Goal: Communication & Community: Answer question/provide support

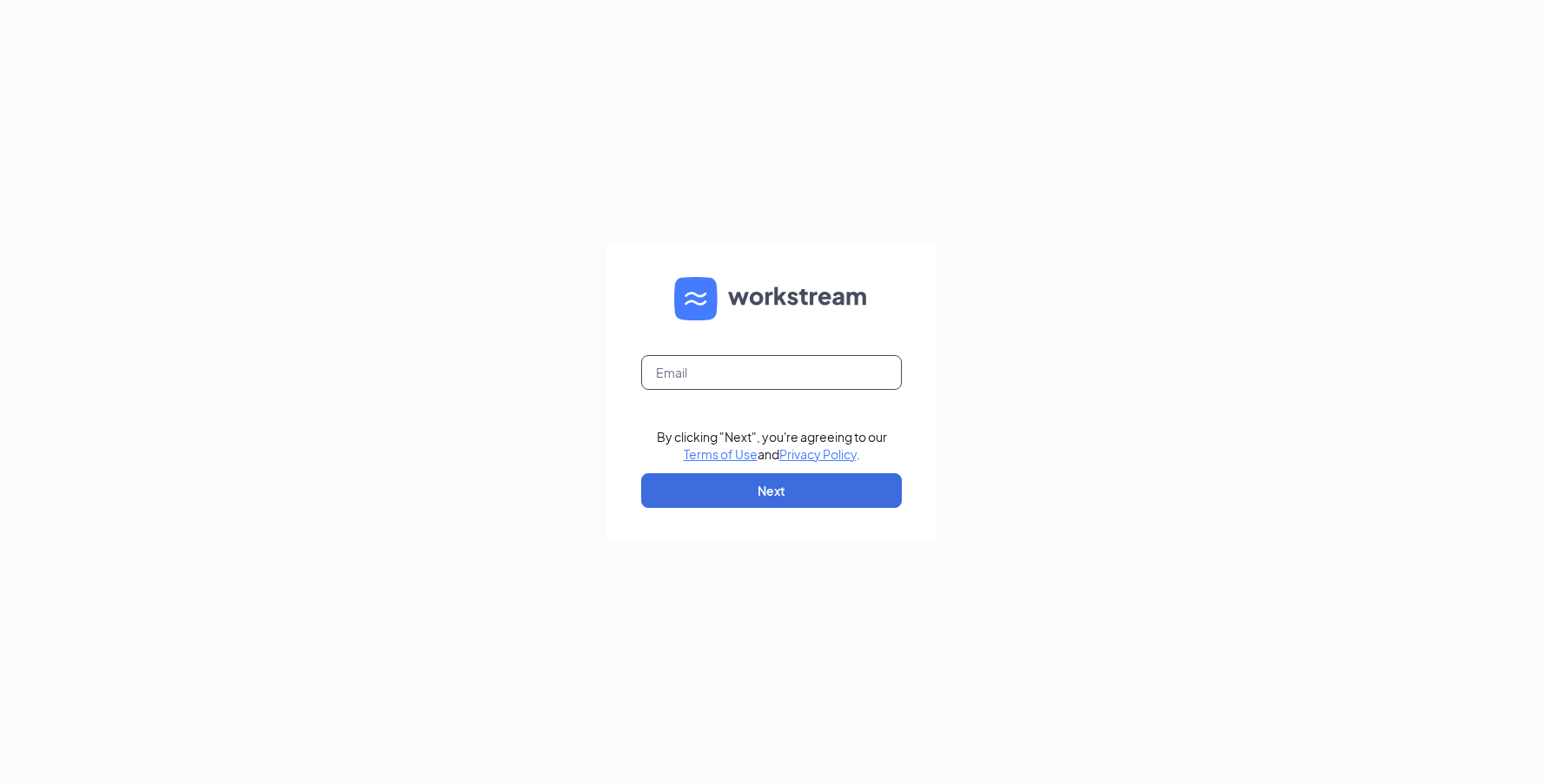
click at [854, 370] on input "text" at bounding box center [772, 372] width 261 height 35
type input "[EMAIL_ADDRESS][DOMAIN_NAME]"
click at [832, 488] on button "Next" at bounding box center [772, 490] width 261 height 35
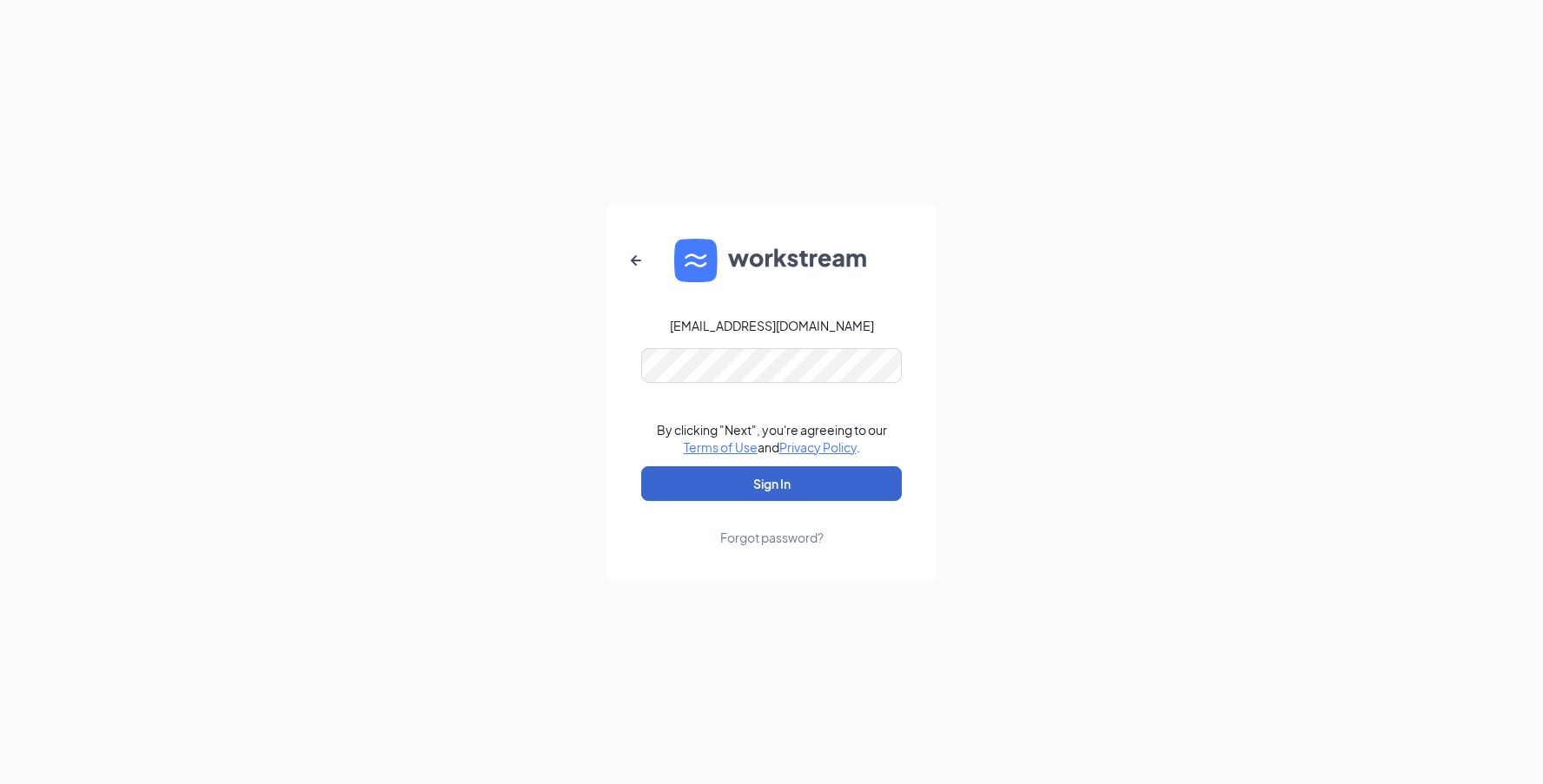
click at [777, 488] on button "Sign In" at bounding box center [772, 484] width 261 height 35
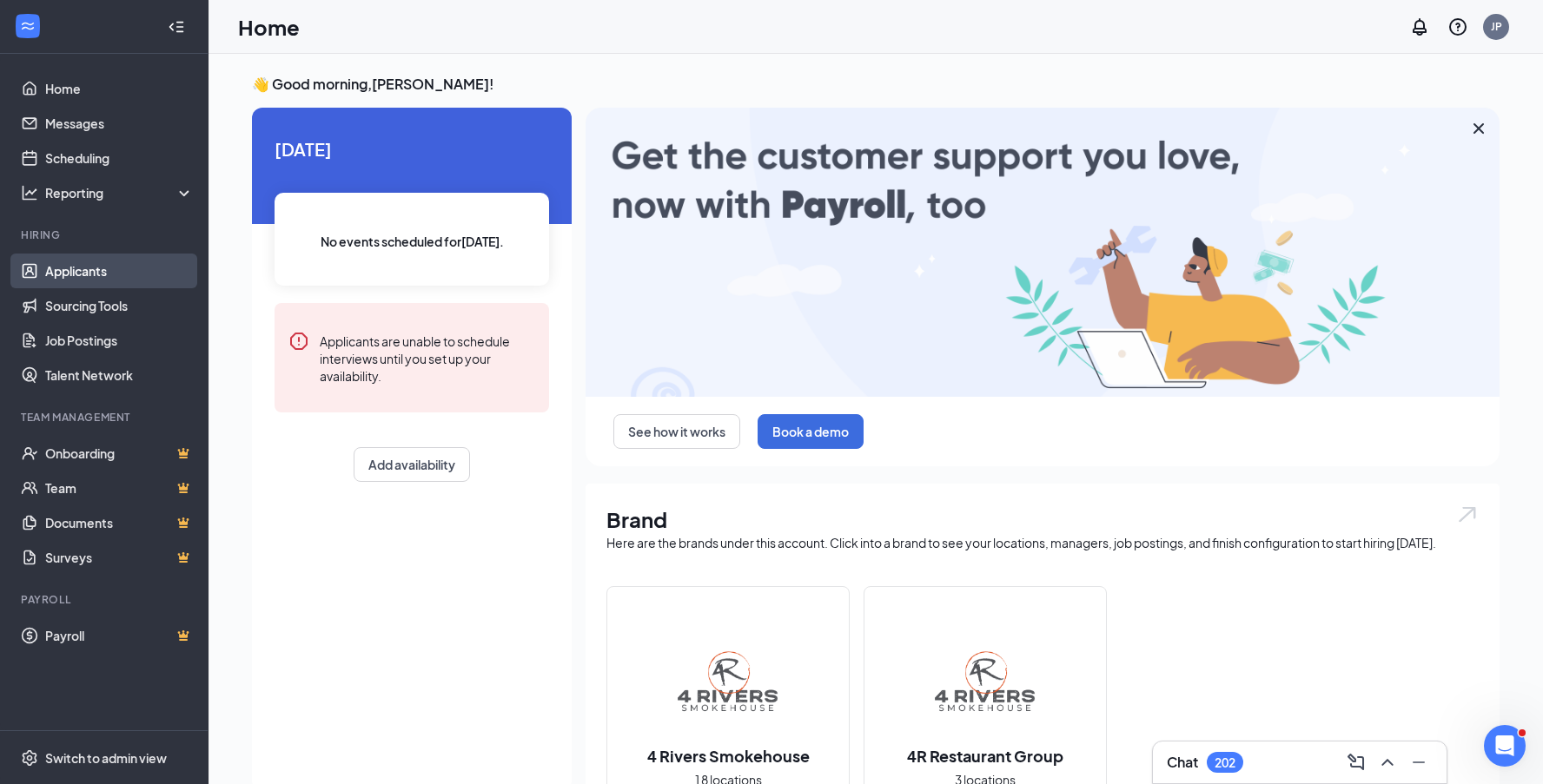
click at [56, 264] on link "Applicants" at bounding box center [119, 271] width 149 height 35
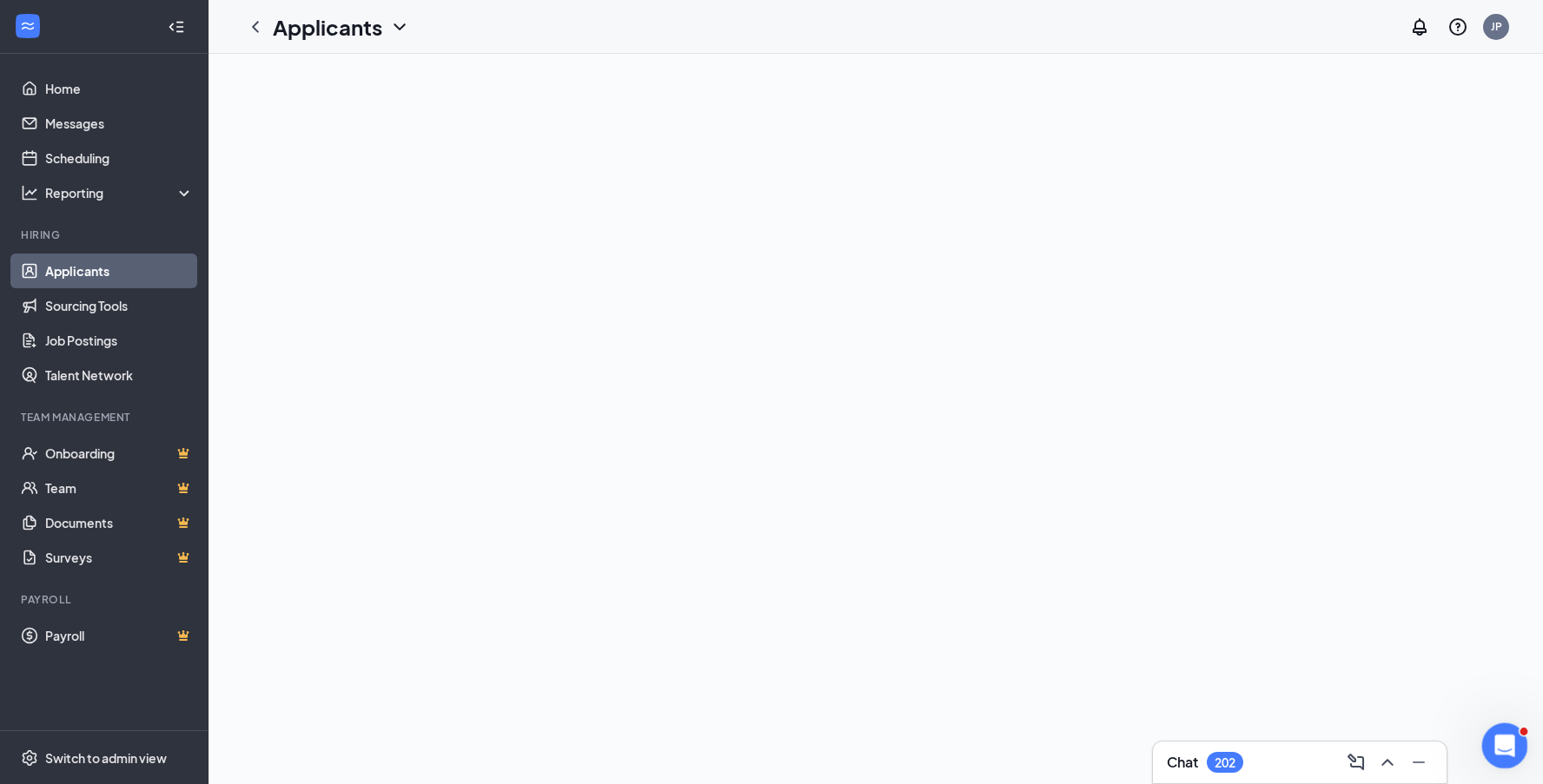
click at [1508, 748] on icon "Open Intercom Messenger" at bounding box center [1501, 743] width 29 height 29
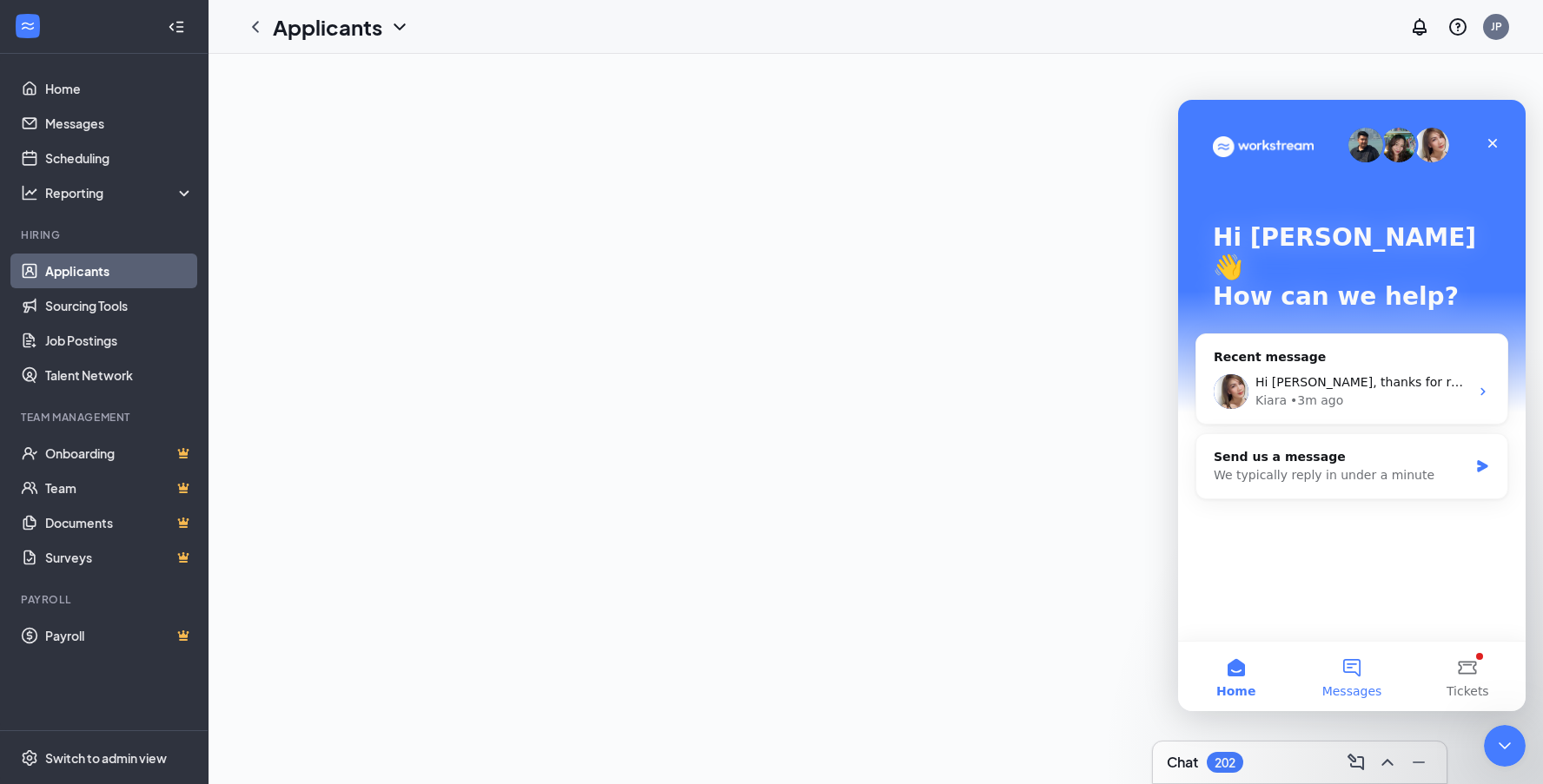
click at [1362, 678] on button "Messages" at bounding box center [1351, 676] width 115 height 69
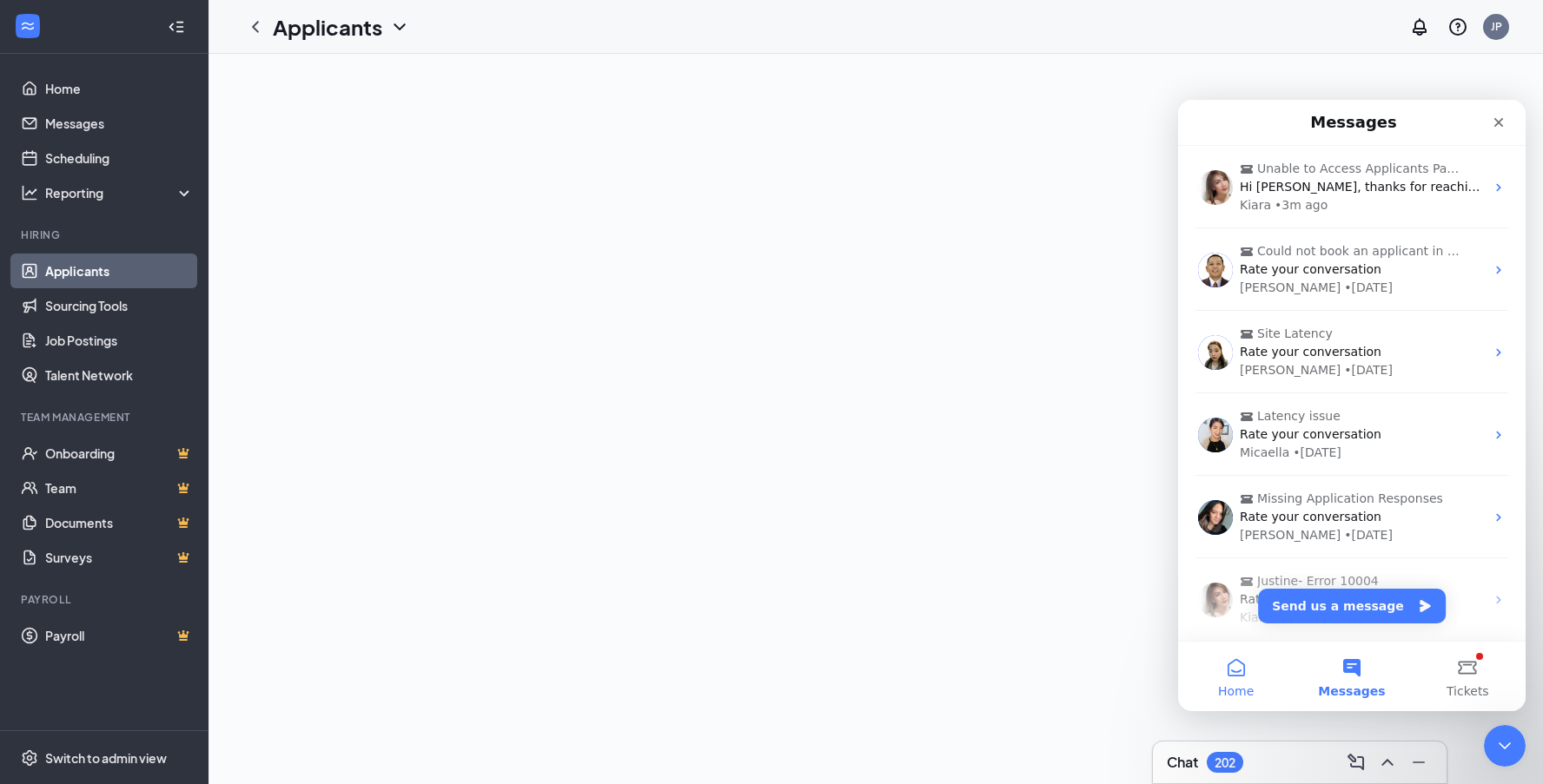
click at [1247, 675] on button "Home" at bounding box center [1235, 676] width 115 height 69
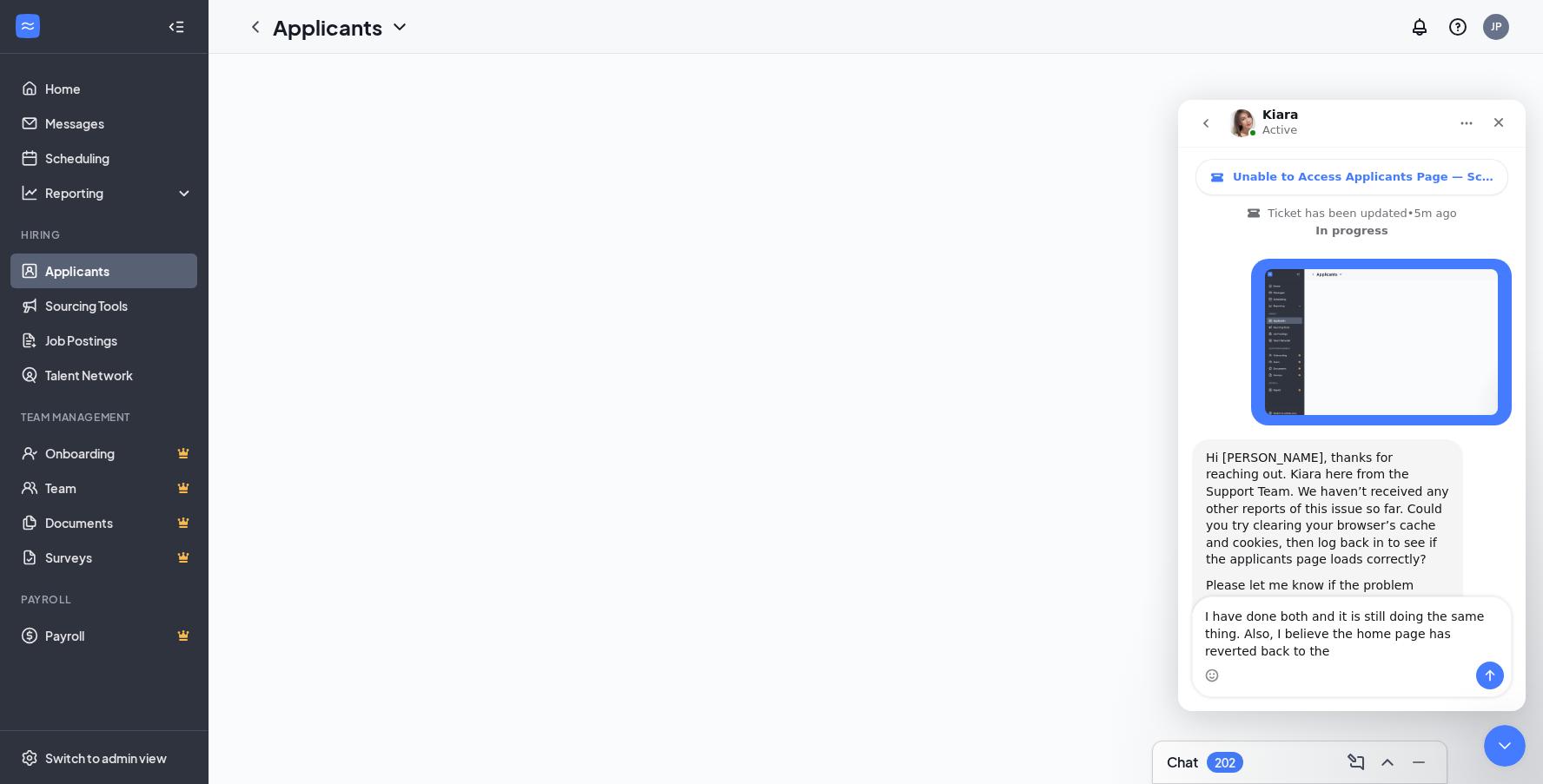
scroll to position [440, 0]
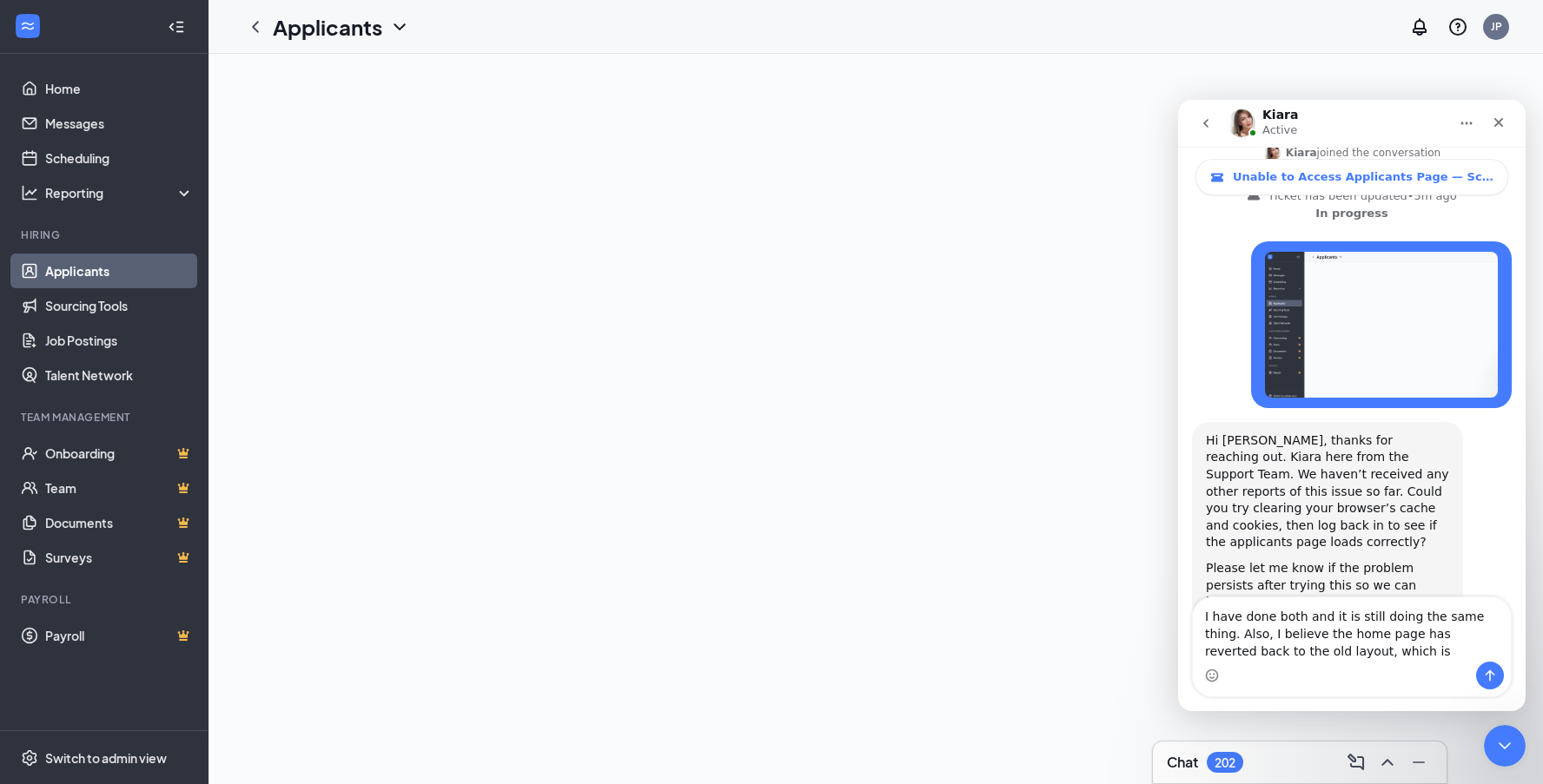
type textarea "I have done both and it is still doing the same thing. Also, I believe the home…"
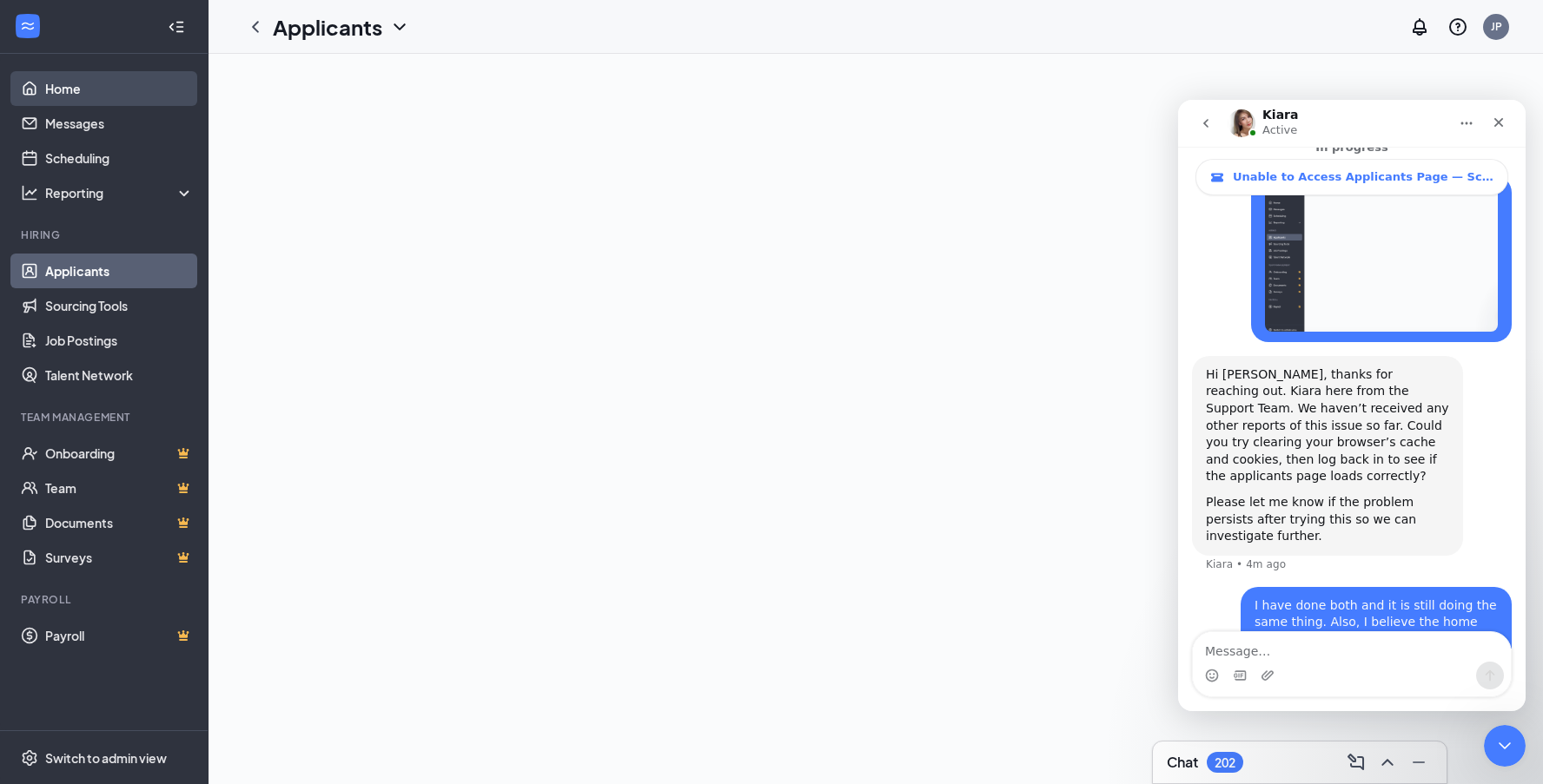
click at [70, 94] on link "Home" at bounding box center [119, 89] width 149 height 35
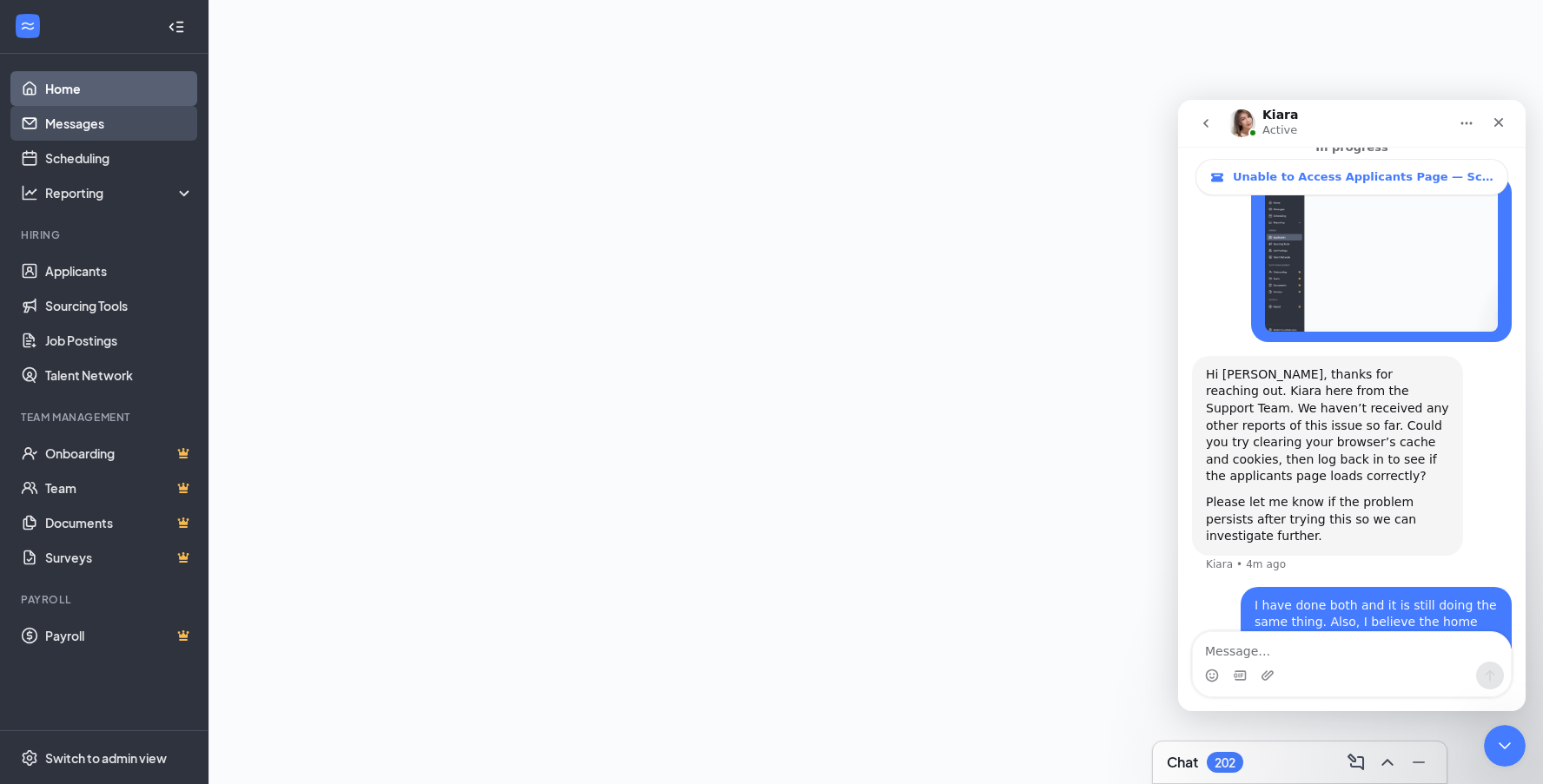
click at [86, 122] on link "Messages" at bounding box center [119, 124] width 149 height 35
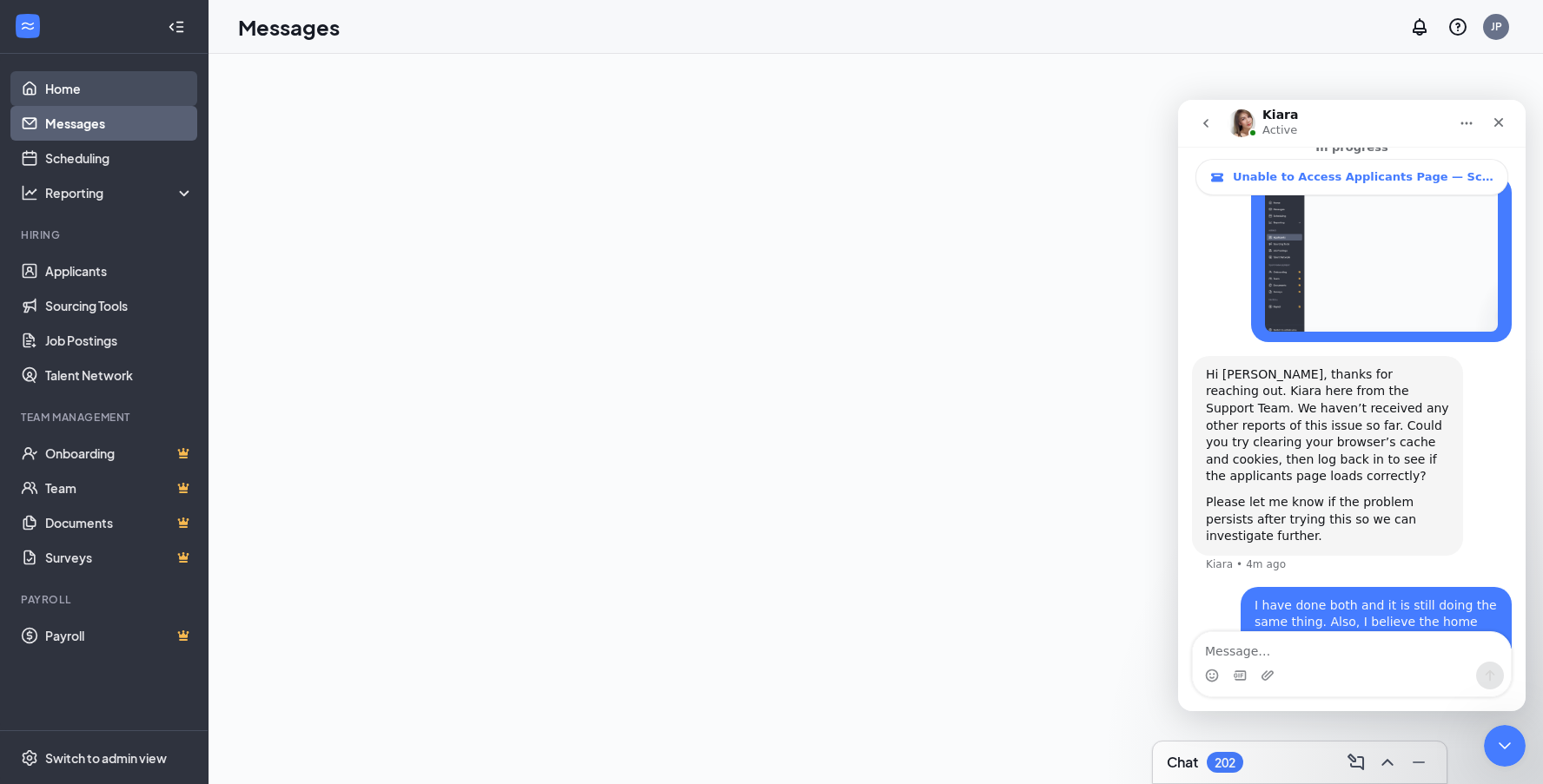
click at [72, 90] on link "Home" at bounding box center [119, 89] width 149 height 35
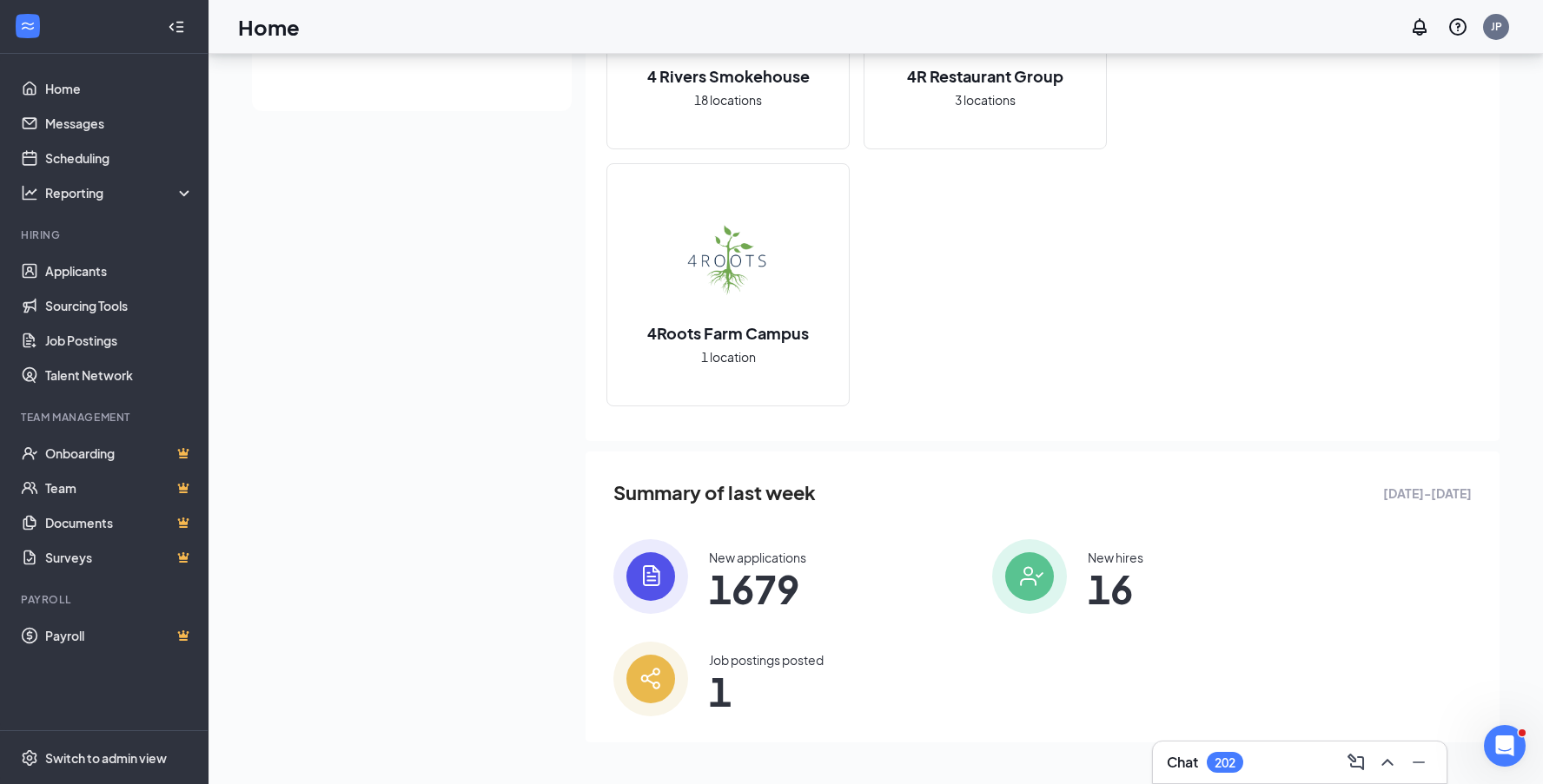
scroll to position [679, 0]
click at [1502, 739] on icon "Open Intercom Messenger" at bounding box center [1501, 742] width 12 height 14
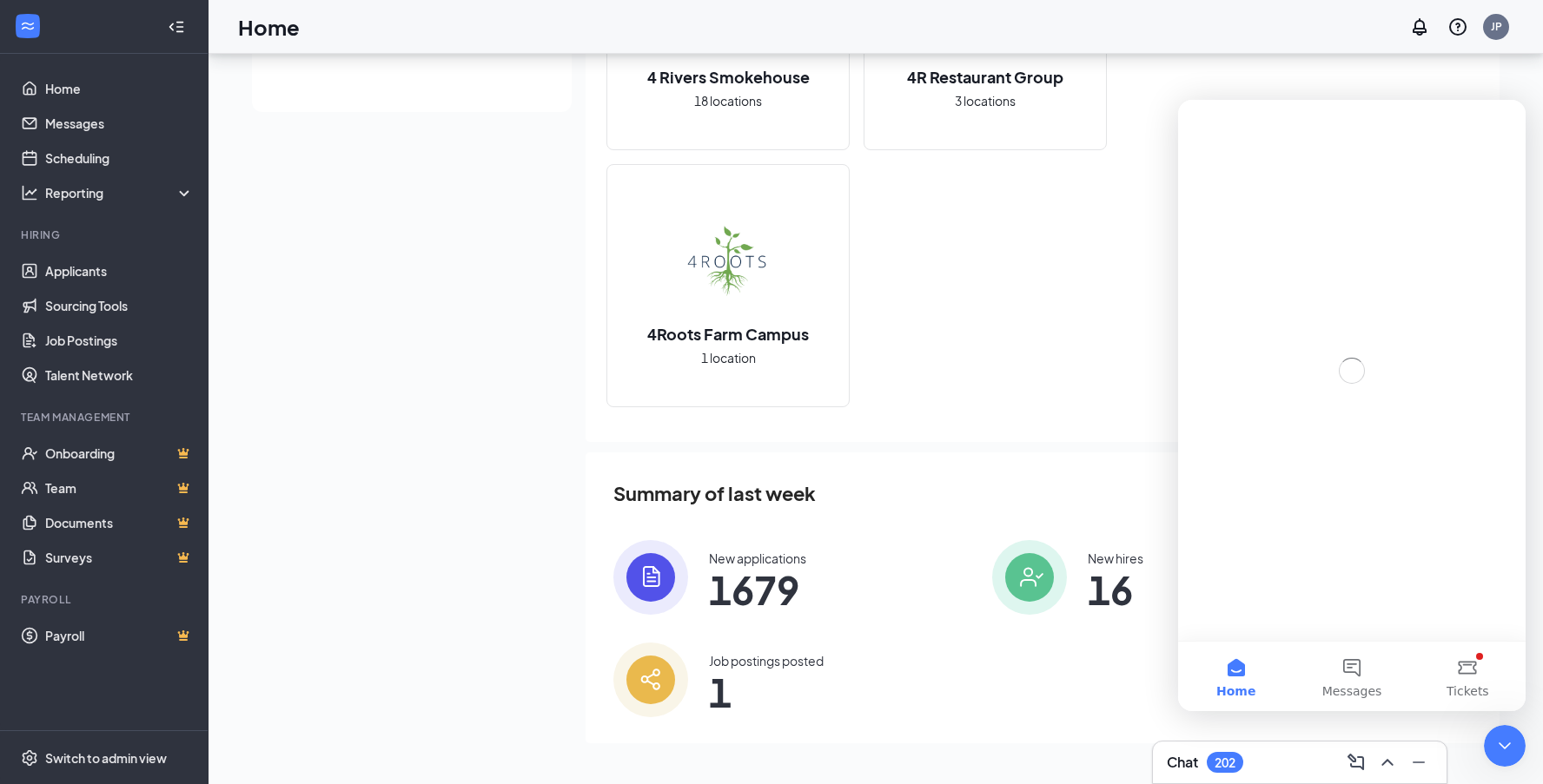
scroll to position [0, 0]
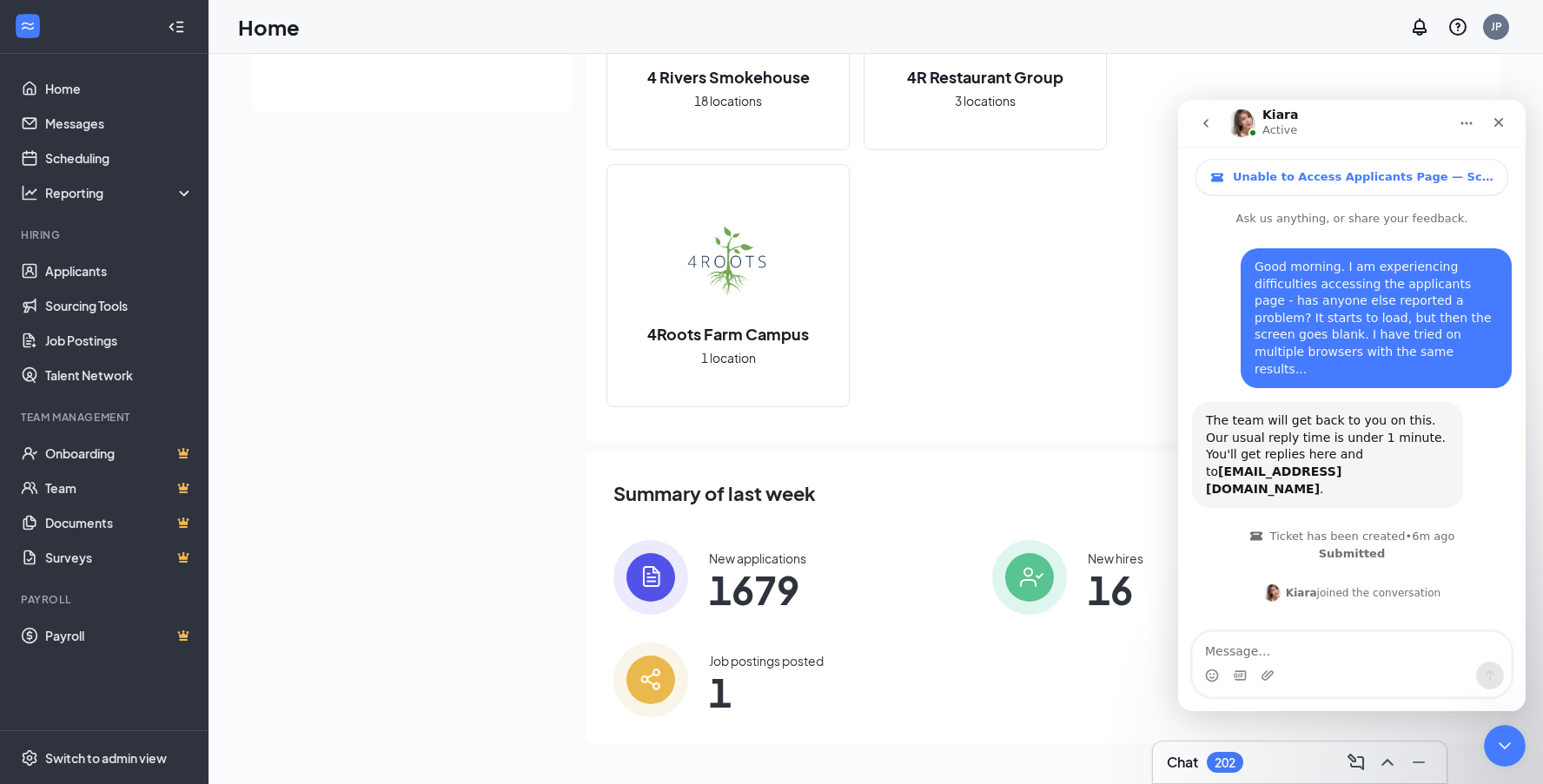
scroll to position [573, 0]
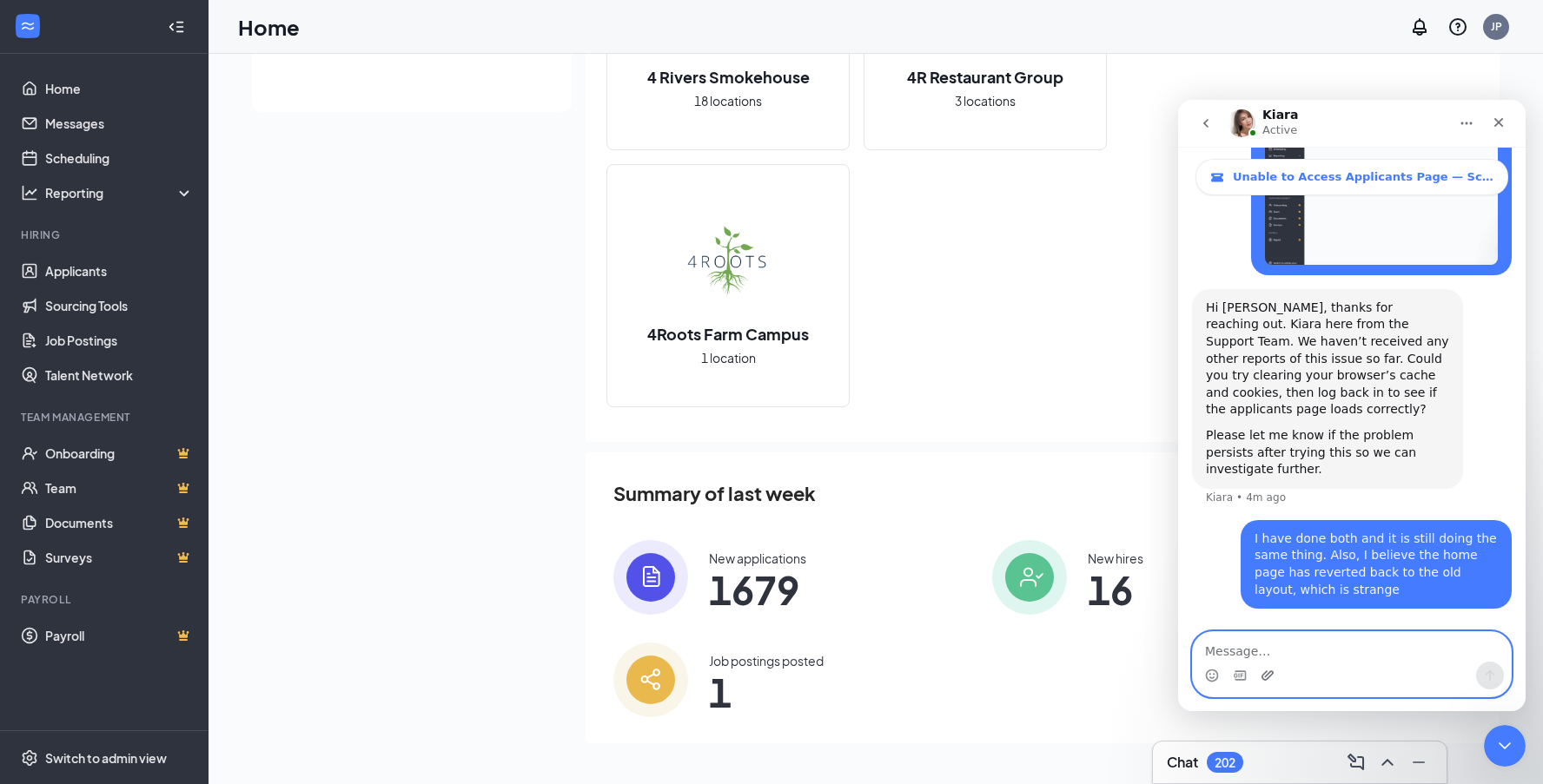
click at [1268, 678] on icon "Upload attachment" at bounding box center [1267, 675] width 12 height 9
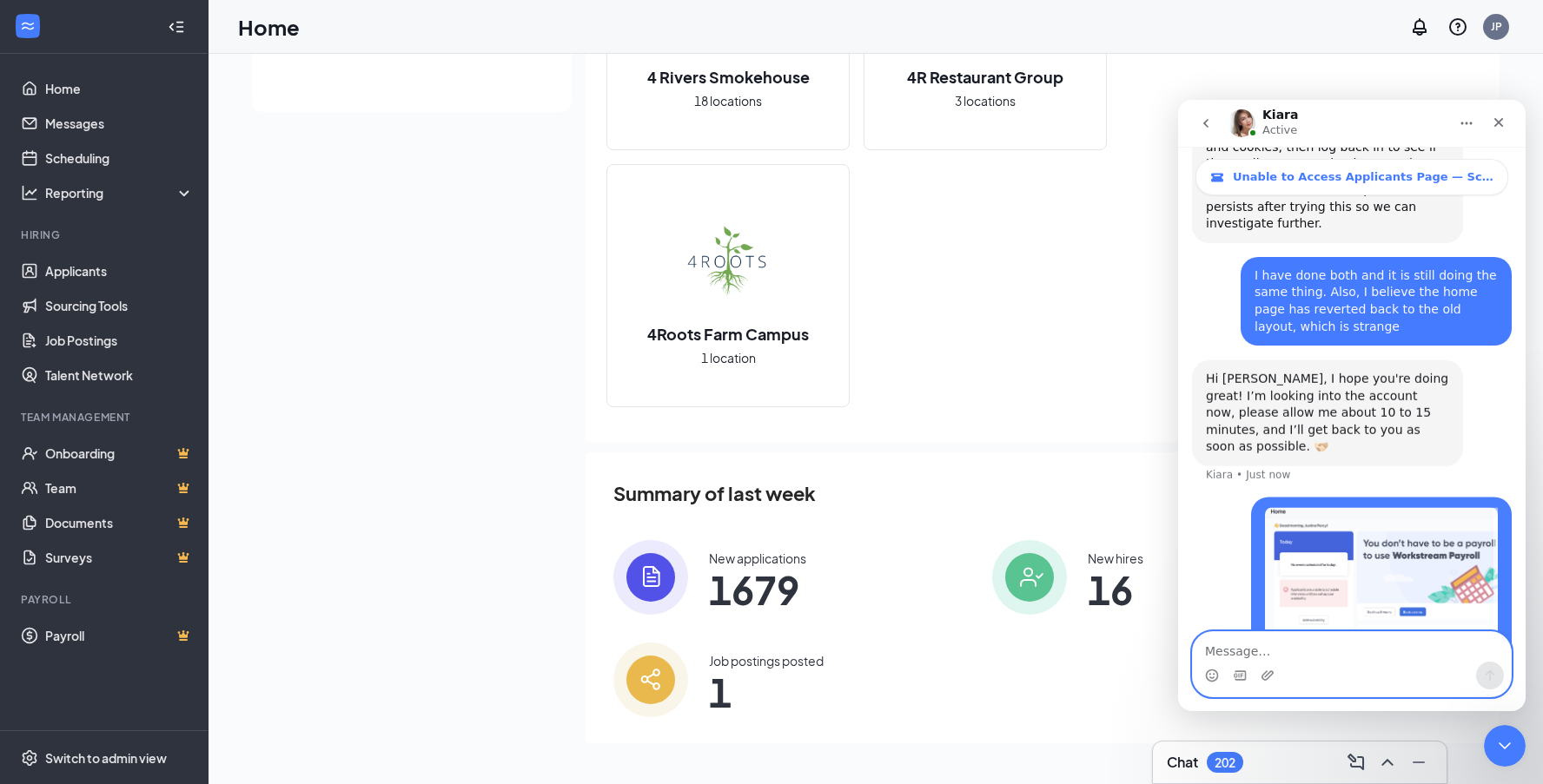
scroll to position [833, 0]
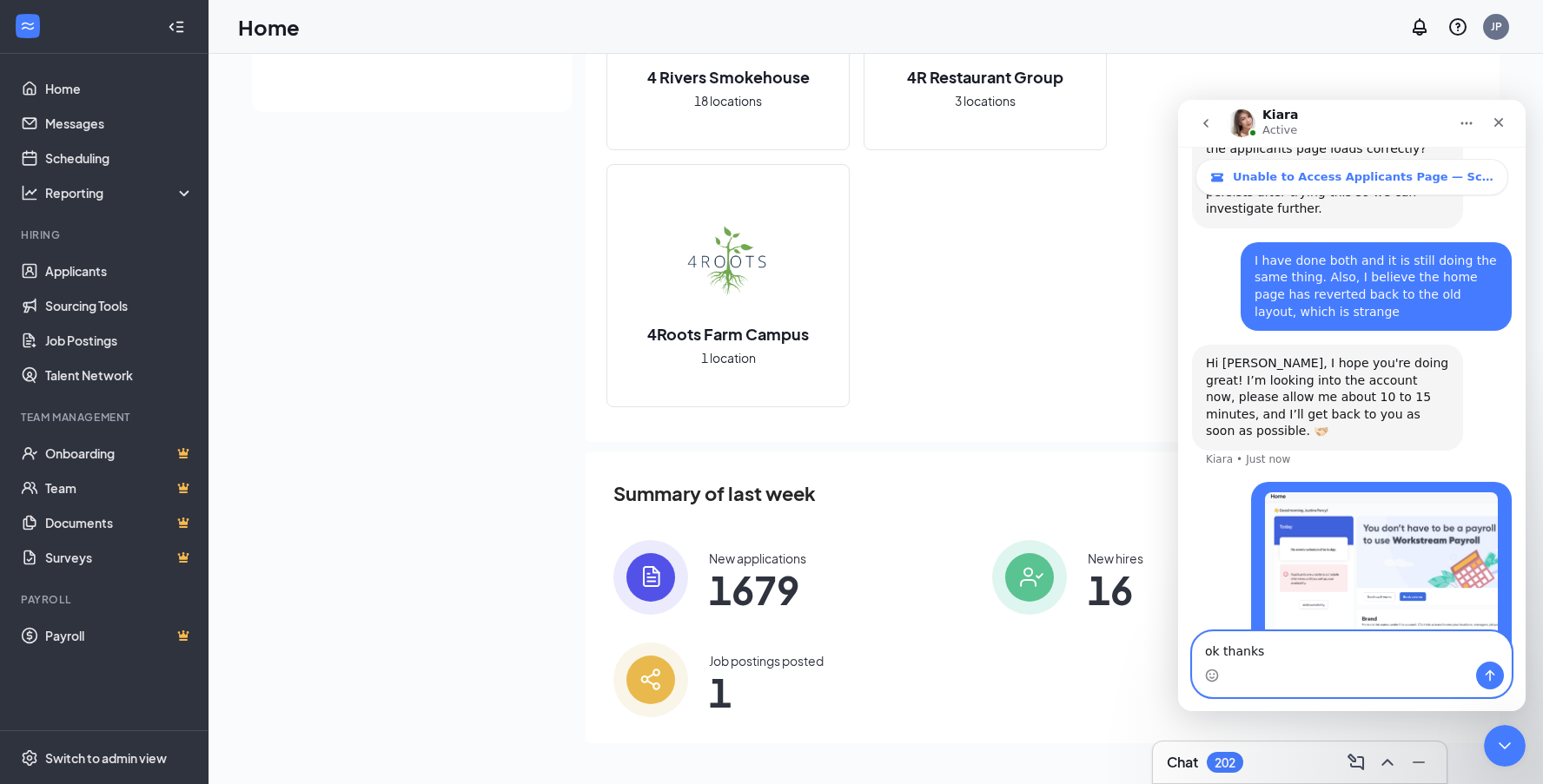
type textarea "ok thanks"
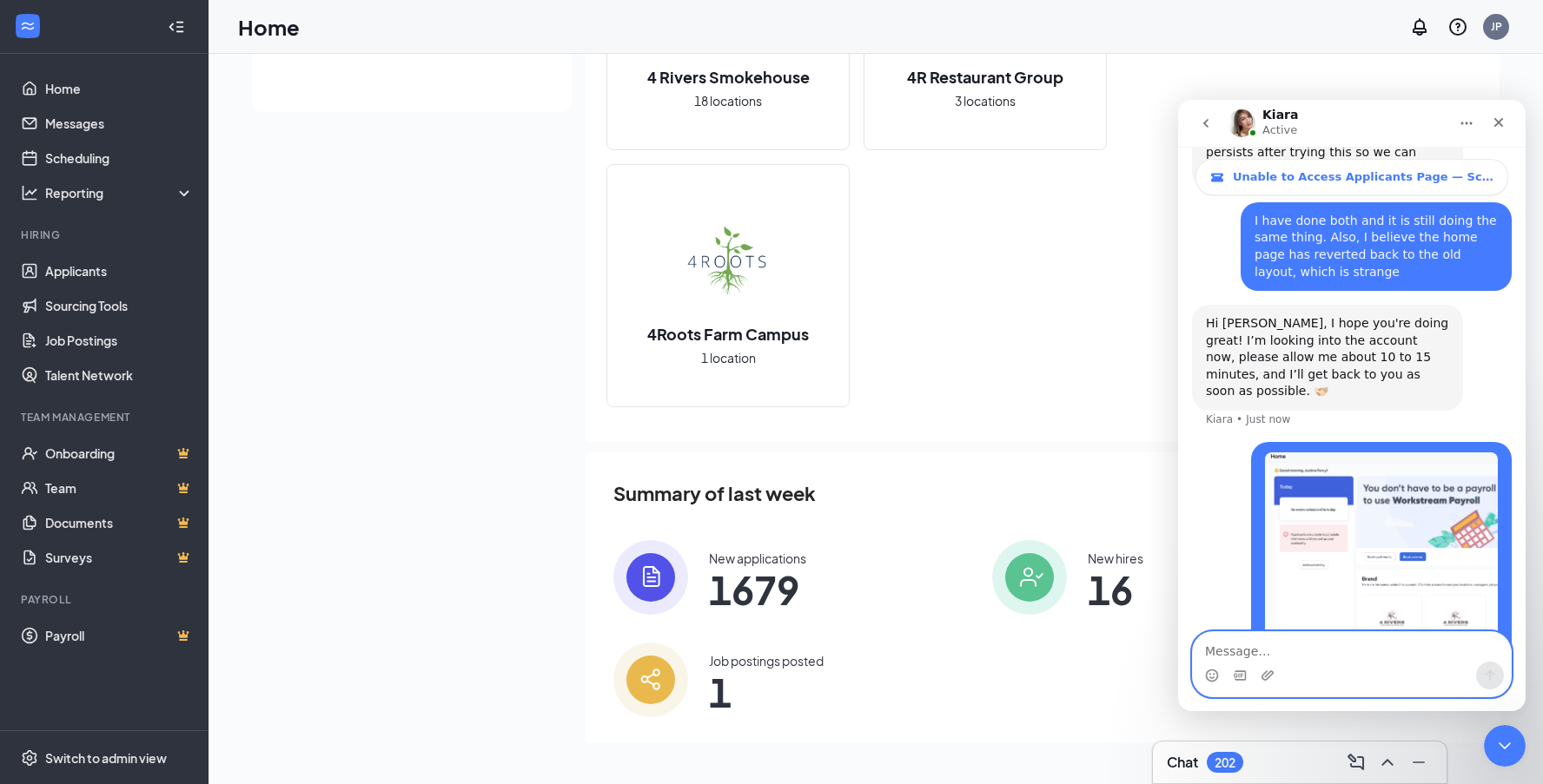
scroll to position [873, 0]
click at [373, 377] on div "[DATE] No events scheduled for [DATE] . Applicants are unable to schedule inter…" at bounding box center [876, 96] width 1247 height 1335
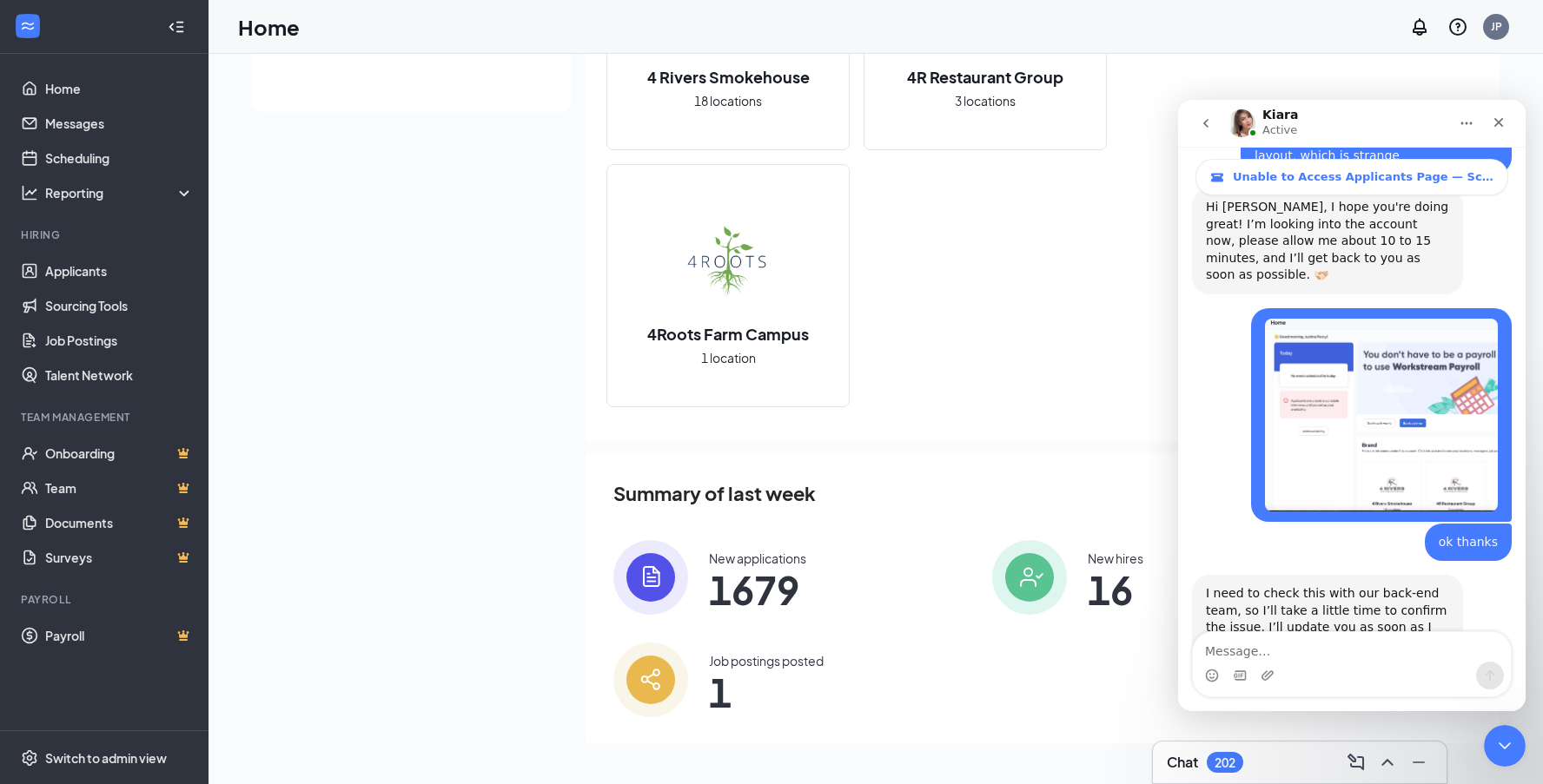
scroll to position [990, 0]
click at [1316, 664] on div "Intercom messenger" at bounding box center [1352, 675] width 318 height 28
click at [1305, 657] on textarea "Message…" at bounding box center [1352, 646] width 318 height 30
type textarea "ok thank you"
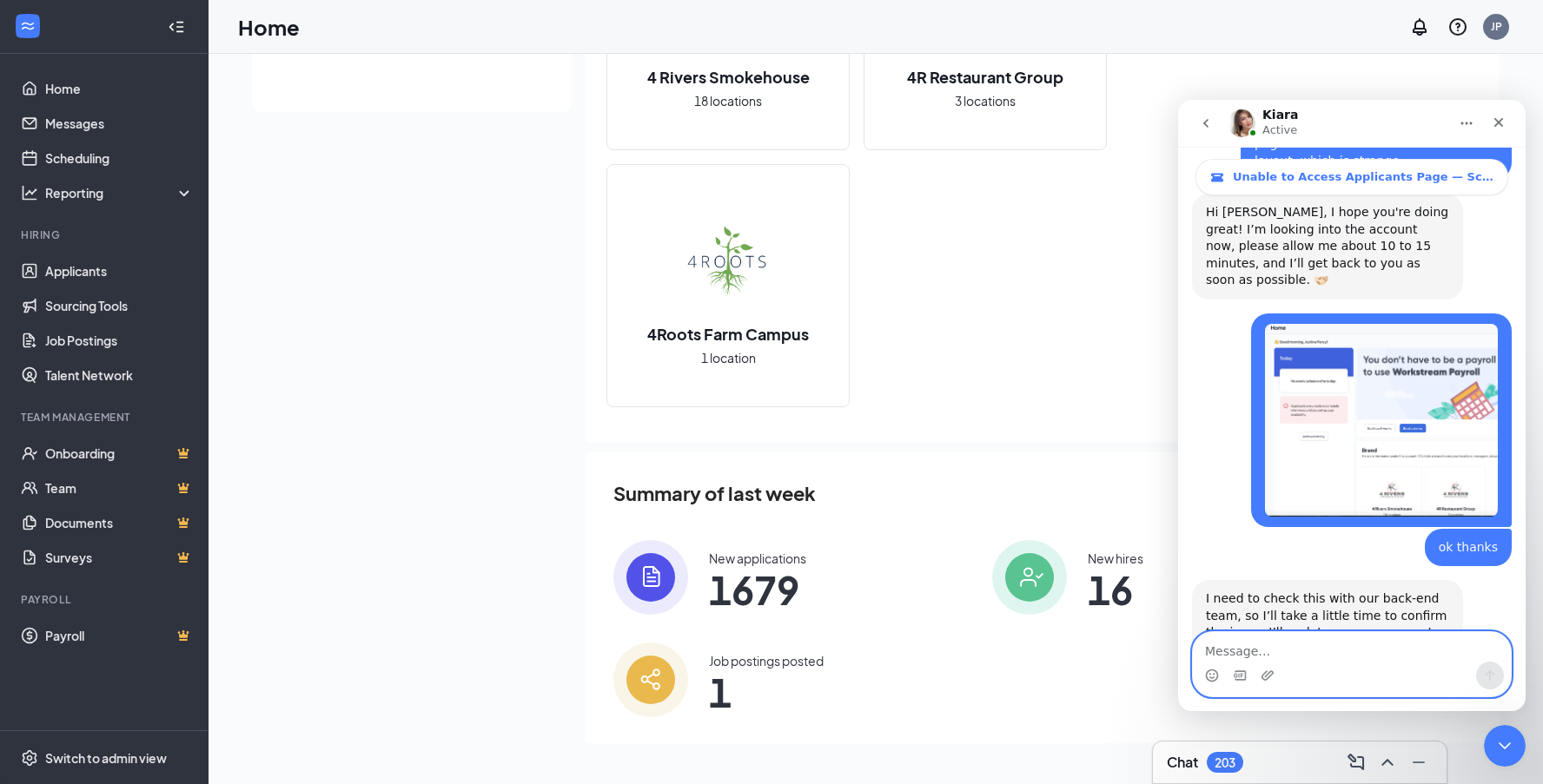
scroll to position [1041, 0]
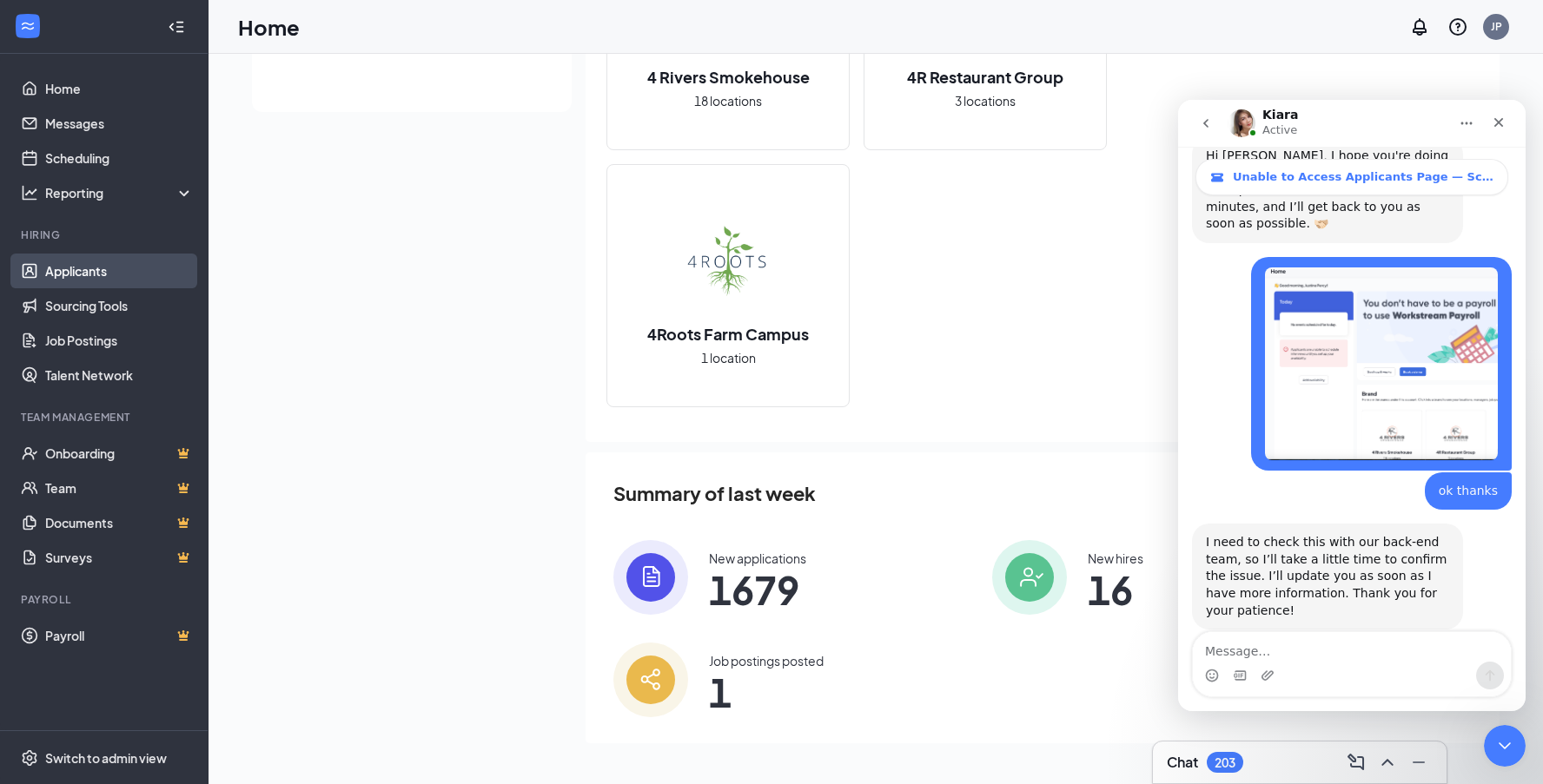
click at [101, 277] on link "Applicants" at bounding box center [119, 271] width 149 height 35
